Goal: Book appointment/travel/reservation

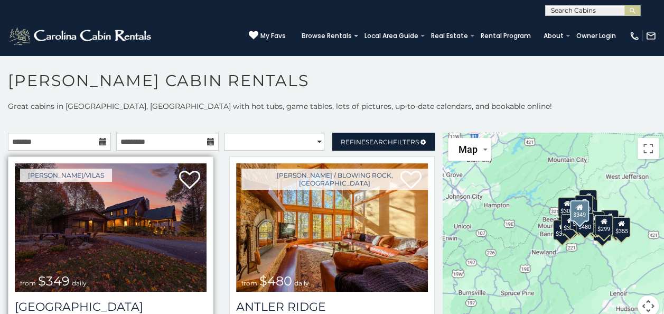
click at [80, 234] on img at bounding box center [111, 227] width 192 height 128
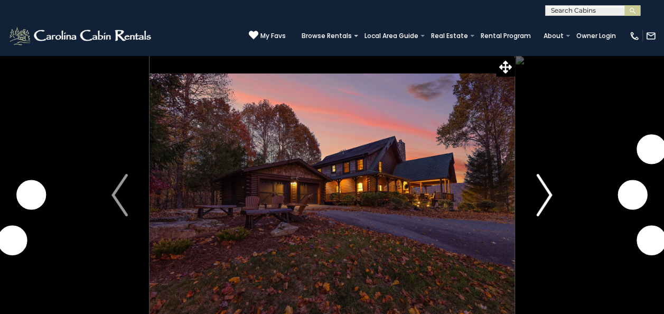
click at [555, 199] on button "Next" at bounding box center [543, 195] width 59 height 280
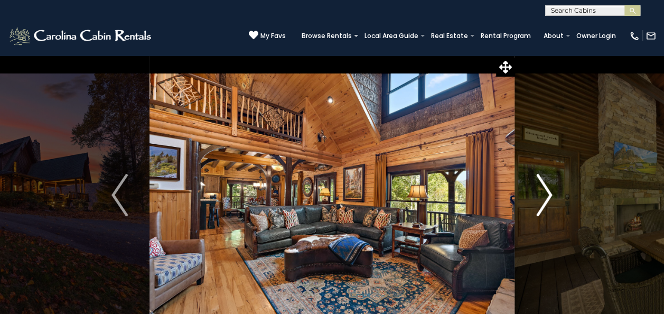
click at [555, 199] on button "Next" at bounding box center [543, 195] width 59 height 280
